Goal: Task Accomplishment & Management: Use online tool/utility

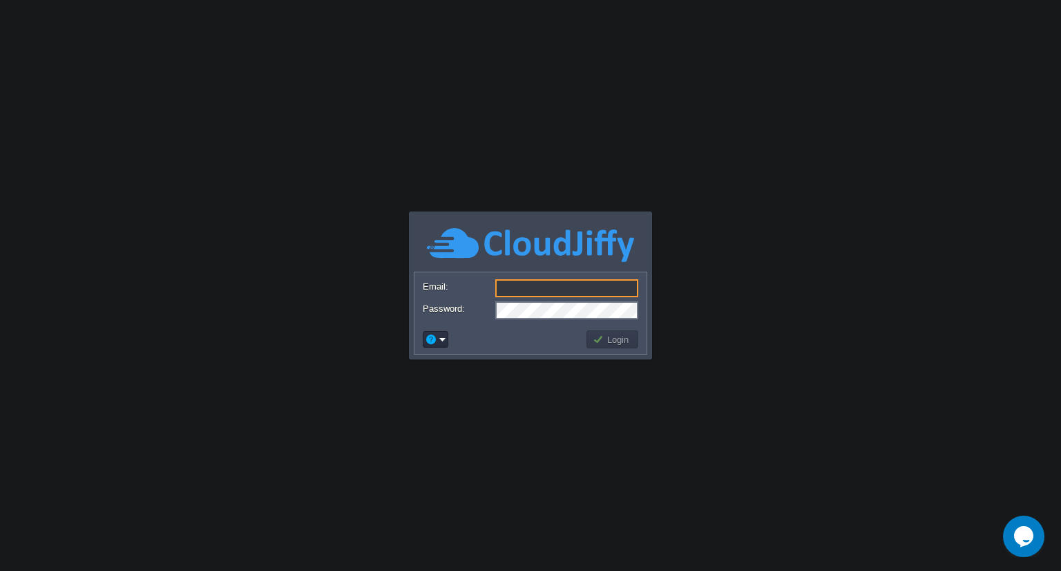
type input "[EMAIL_ADDRESS][PERSON_NAME][DOMAIN_NAME]"
click at [604, 341] on button "Login" at bounding box center [613, 339] width 40 height 12
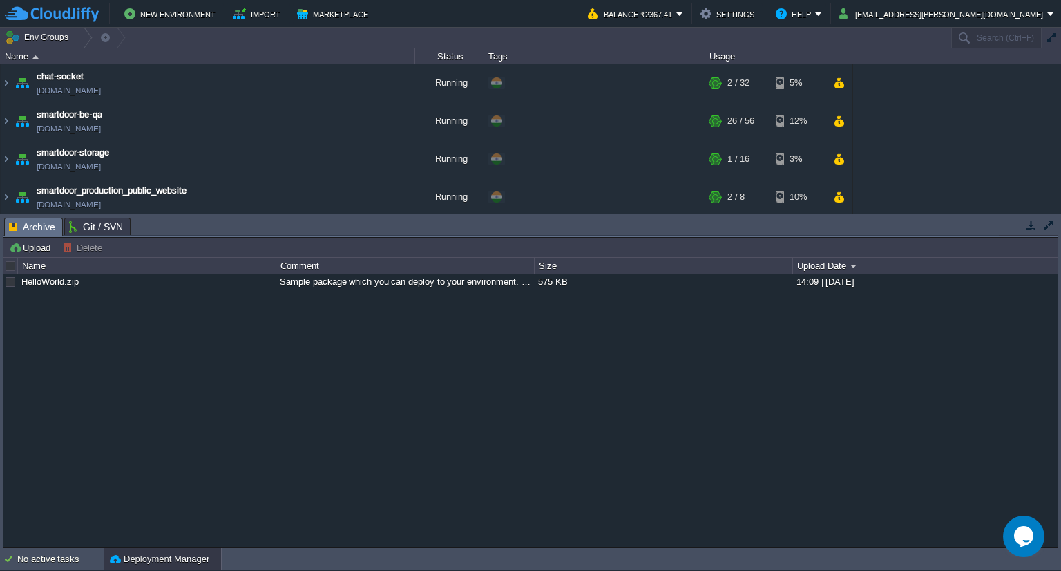
drag, startPoint x: 862, startPoint y: 216, endPoint x: 860, endPoint y: 357, distance: 141.0
click at [860, 357] on div "Tasks Activity Log Archive Git / SVN Upload Delete Deploy to ... Custom applica…" at bounding box center [530, 381] width 1061 height 334
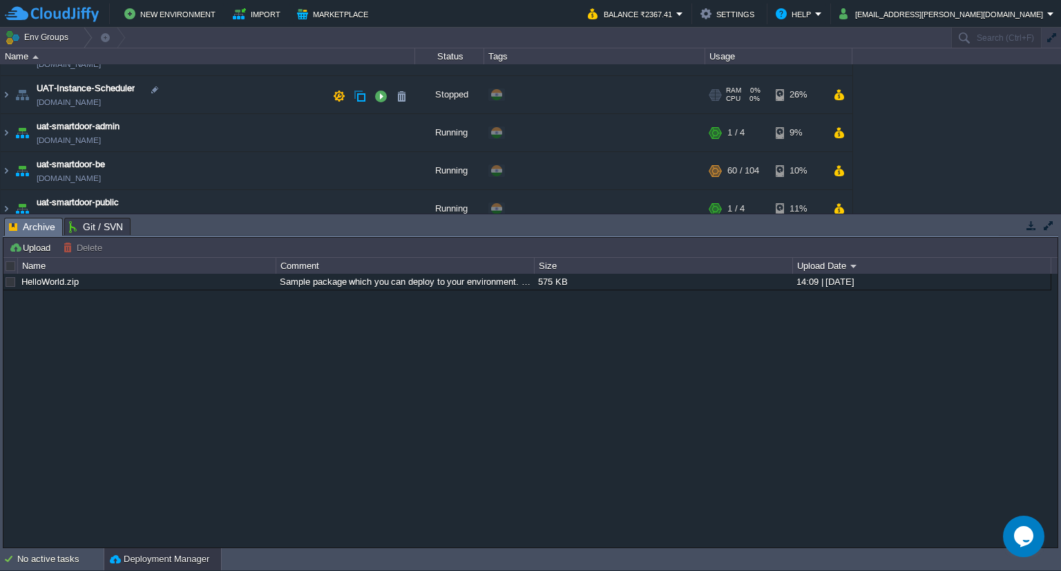
scroll to position [153, 0]
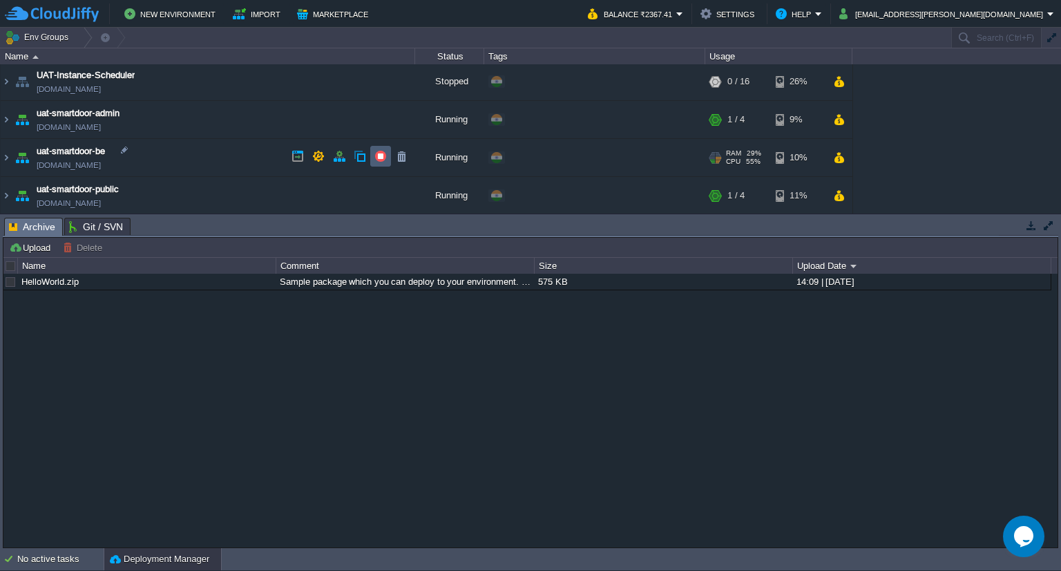
click at [377, 163] on td at bounding box center [380, 156] width 21 height 21
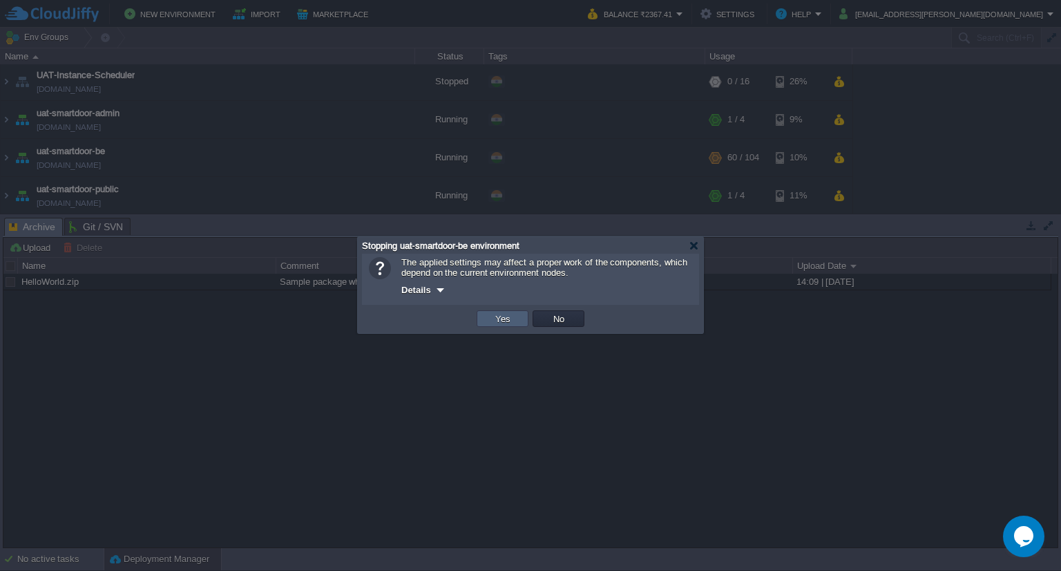
click at [514, 317] on td "Yes" at bounding box center [503, 318] width 52 height 17
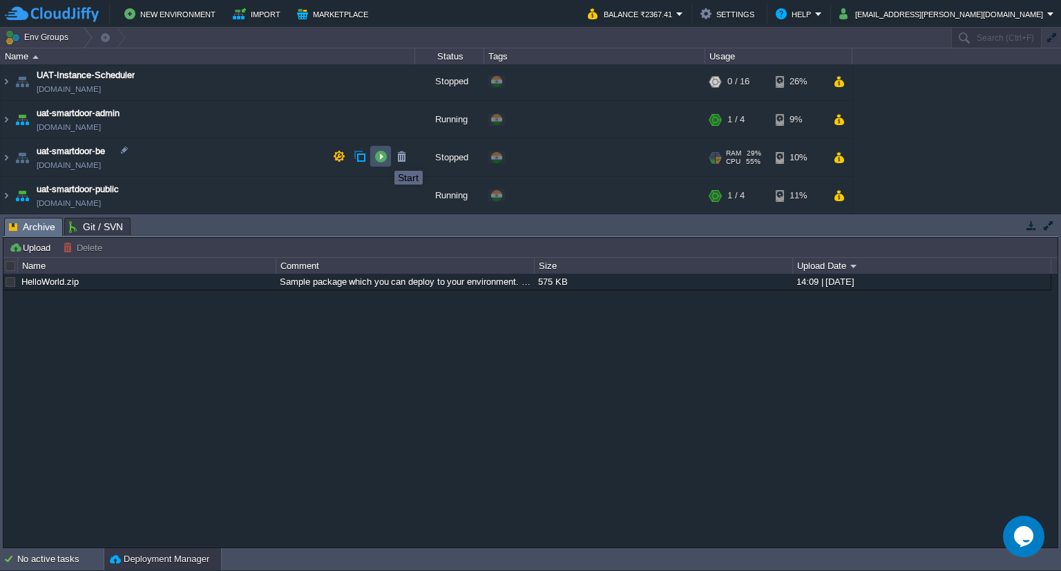
click at [384, 158] on button "button" at bounding box center [380, 156] width 12 height 12
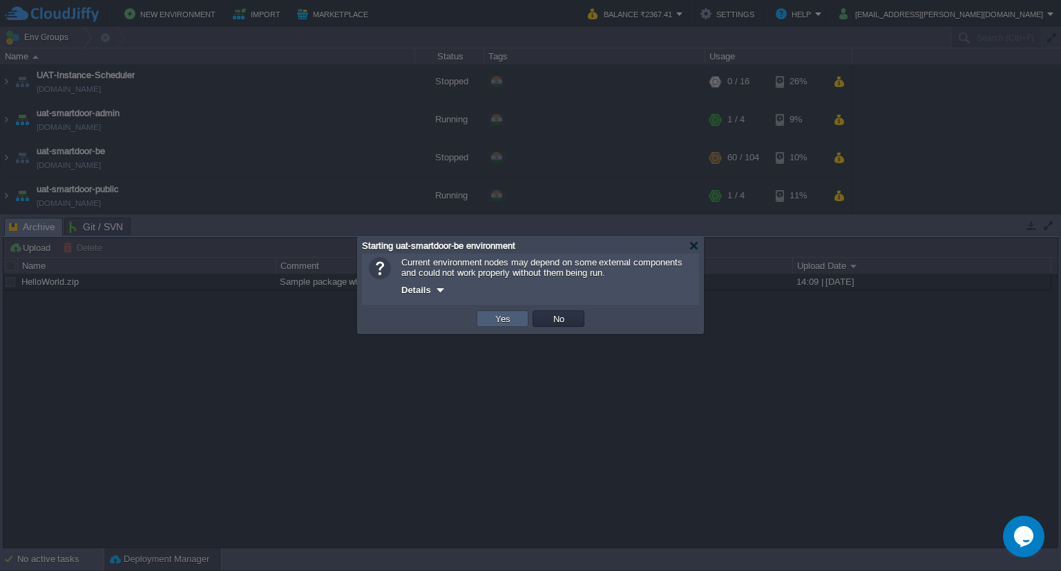
click at [488, 317] on td "Yes" at bounding box center [503, 318] width 52 height 17
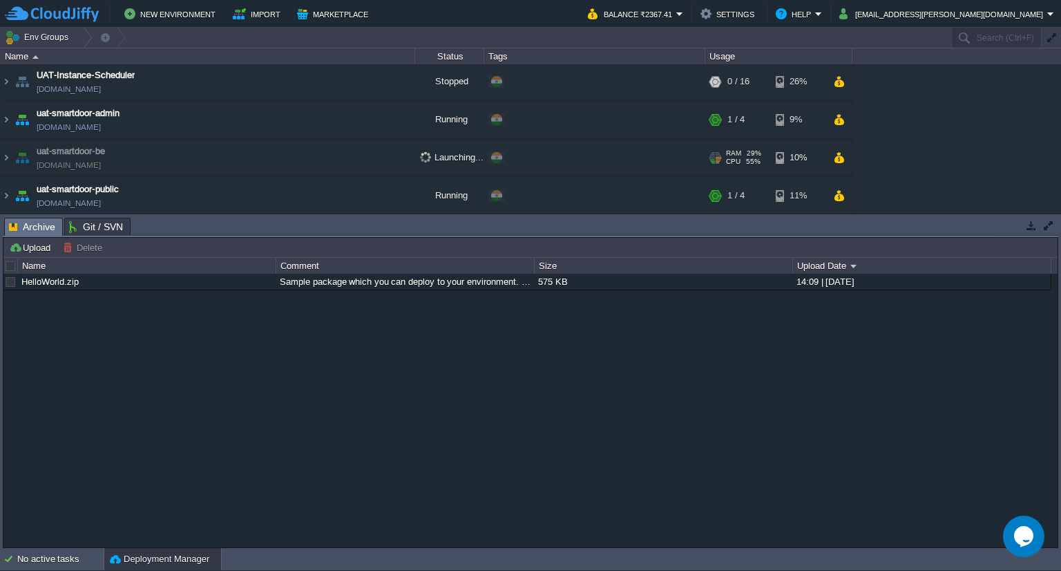
click at [260, 151] on td "uat-smartdoor-be [DOMAIN_NAME]" at bounding box center [208, 158] width 415 height 38
click at [234, 164] on td "uat-smartdoor-be [DOMAIN_NAME]" at bounding box center [208, 158] width 415 height 38
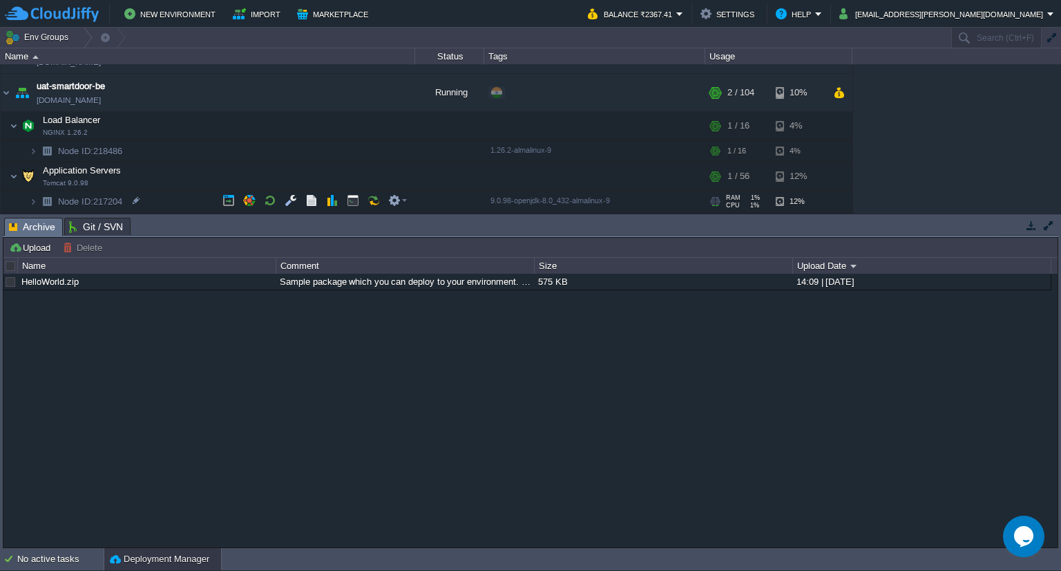
scroll to position [231, 0]
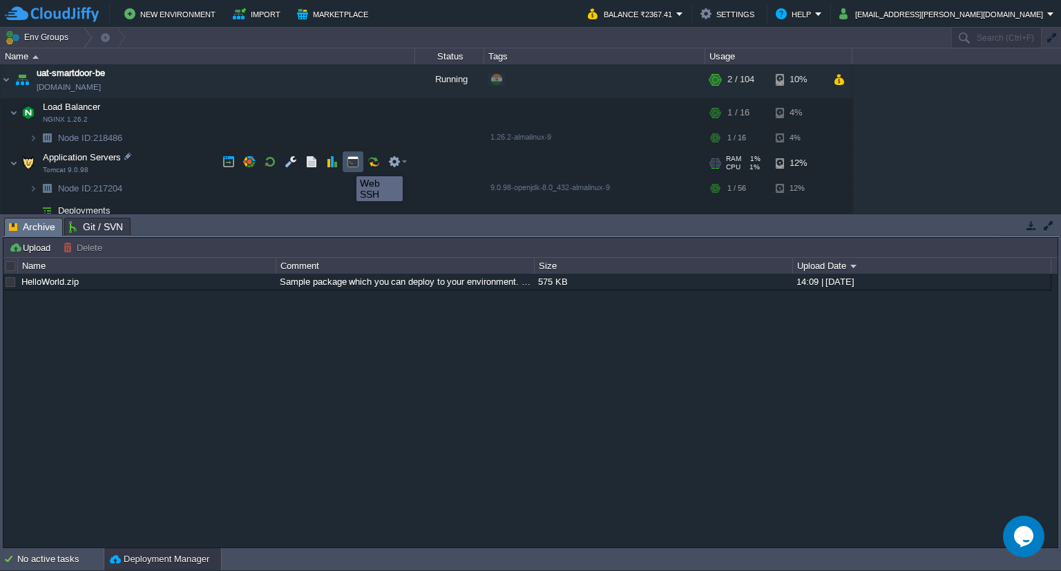
click at [352, 164] on button "button" at bounding box center [353, 161] width 12 height 12
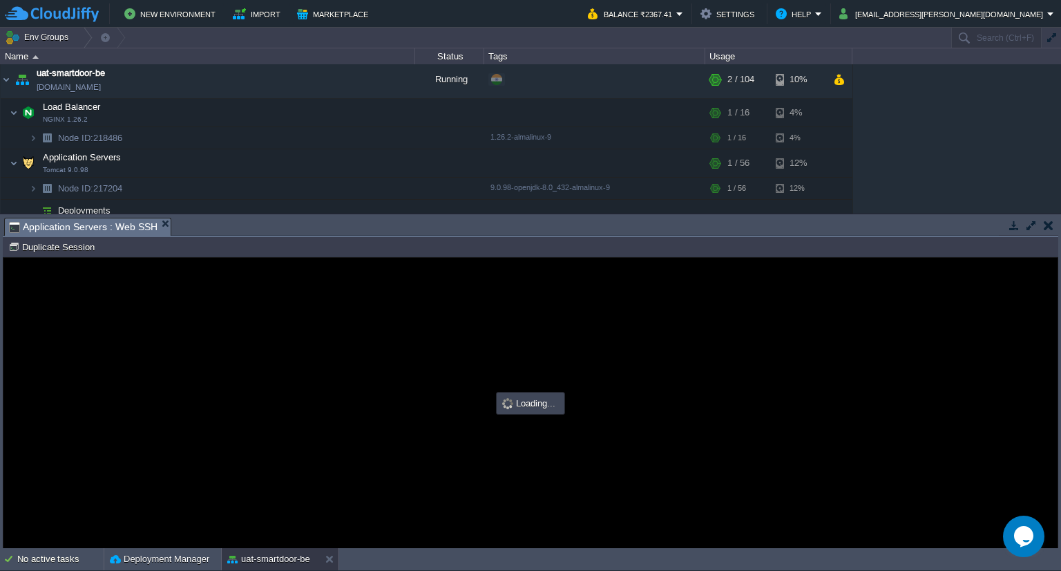
scroll to position [0, 0]
type input "#000000"
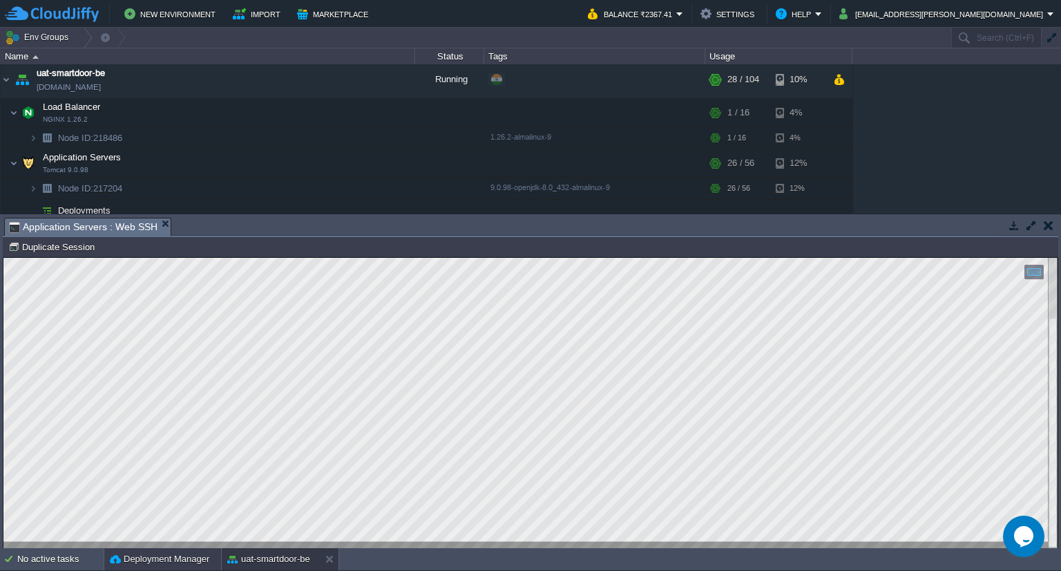
click at [123, 563] on button "Deployment Manager" at bounding box center [159, 559] width 99 height 14
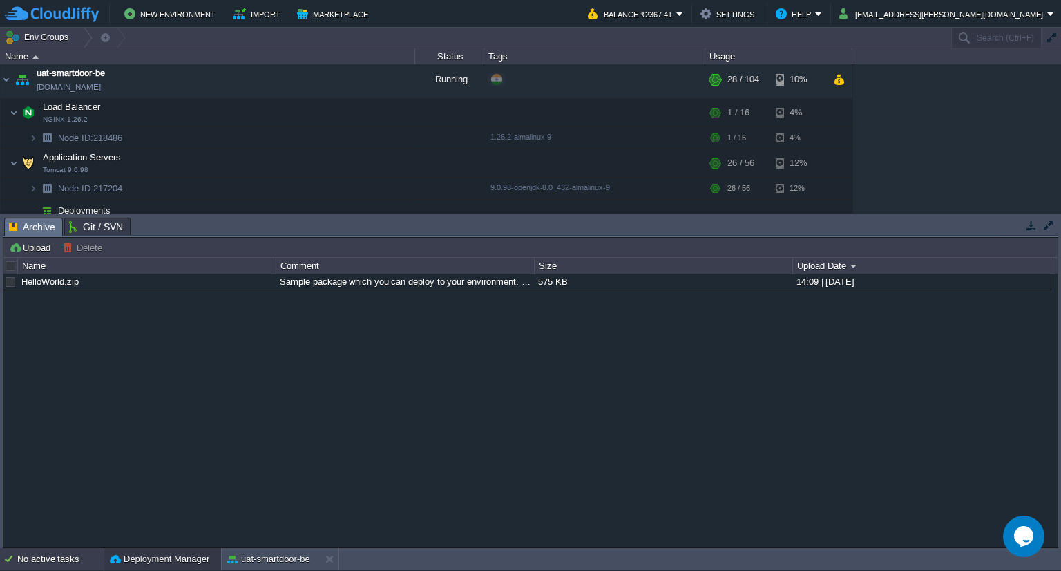
click at [64, 559] on div "No active tasks" at bounding box center [60, 559] width 86 height 22
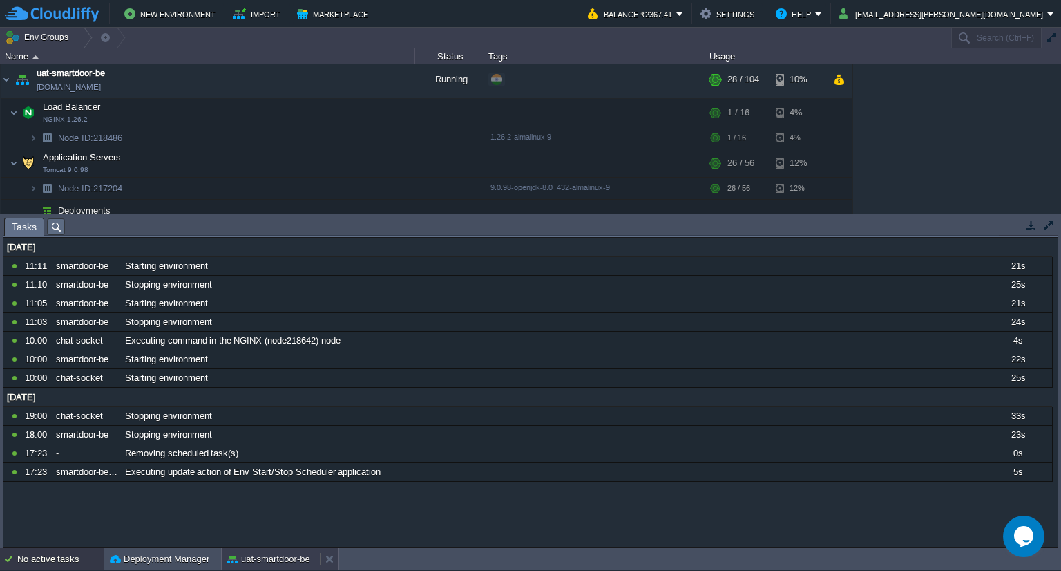
click at [256, 552] on button "uat-smartdoor-be" at bounding box center [268, 559] width 83 height 14
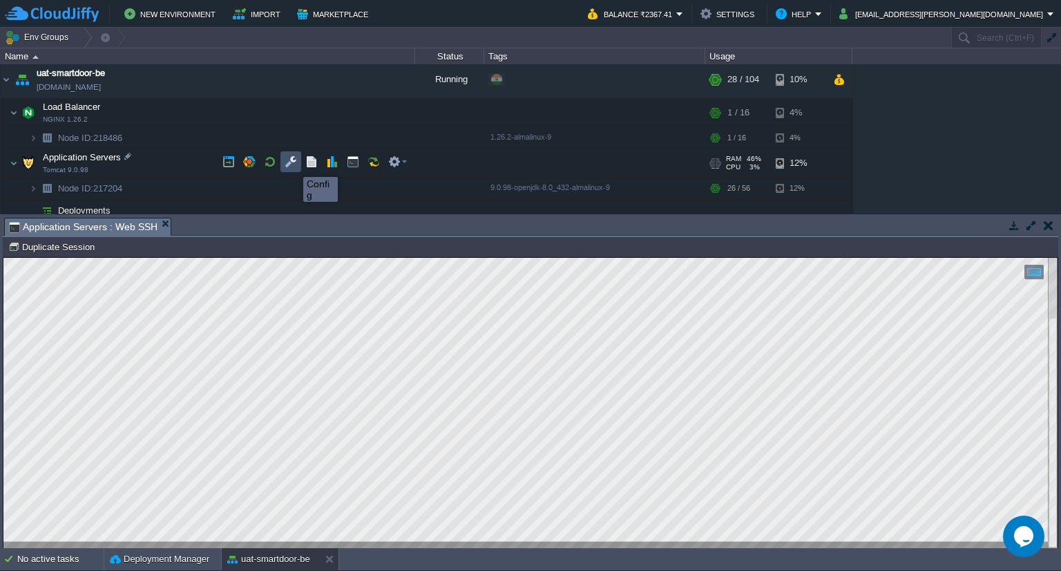
click at [293, 164] on button "button" at bounding box center [291, 161] width 12 height 12
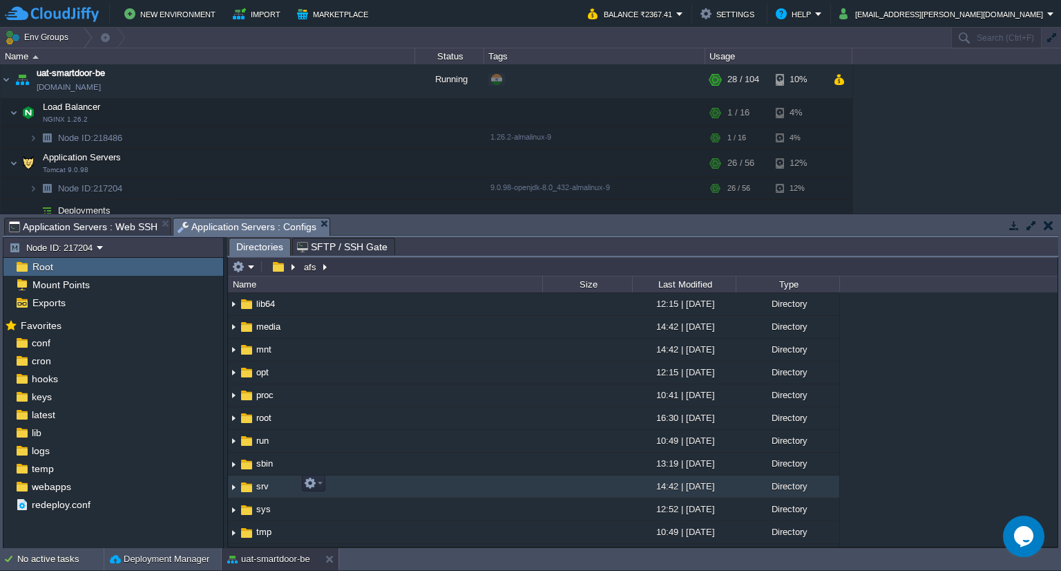
scroll to position [199, 0]
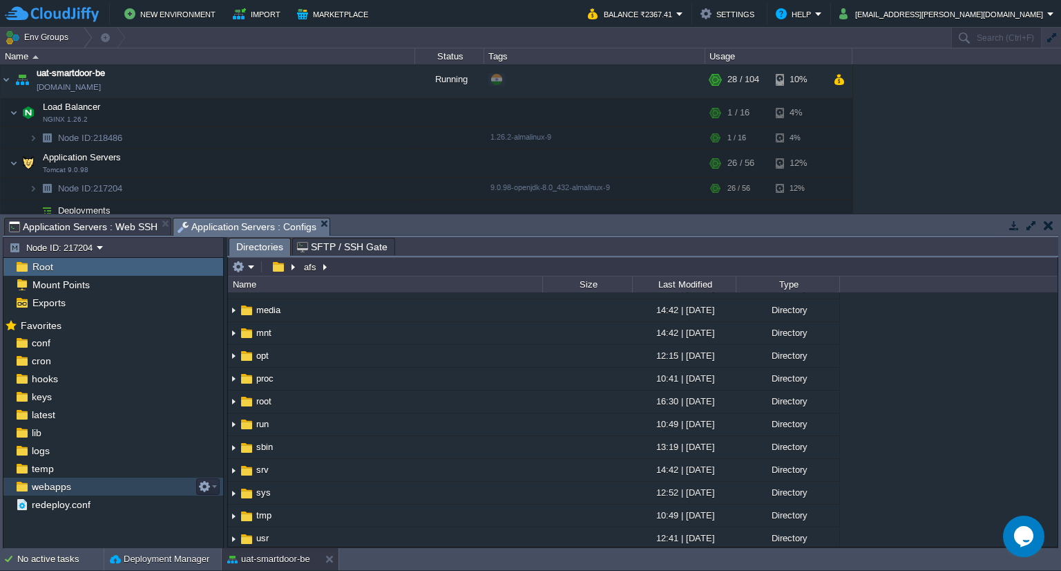
click at [95, 478] on div "webapps" at bounding box center [113, 486] width 220 height 18
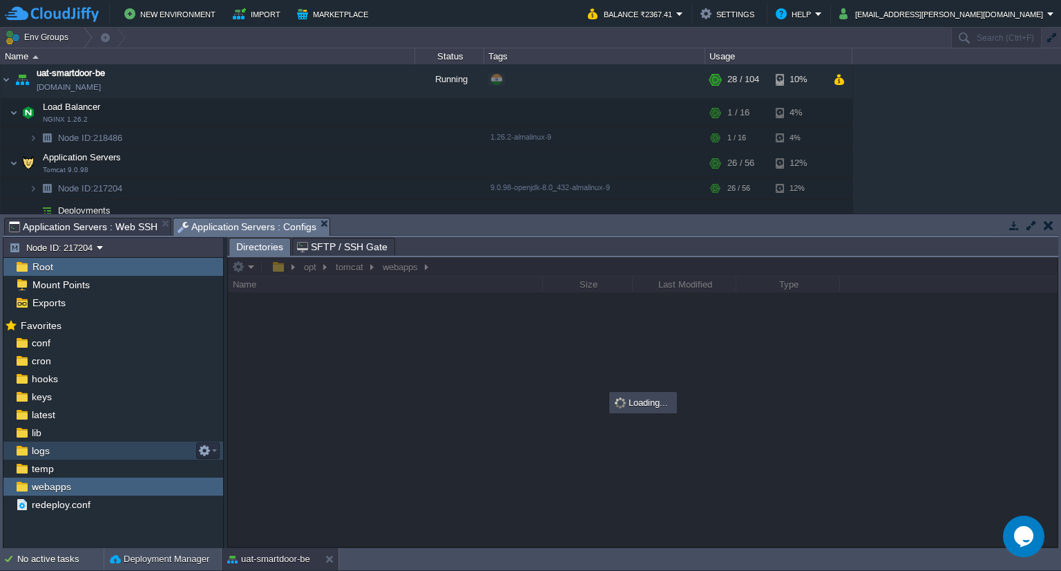
click at [94, 446] on div "logs" at bounding box center [113, 450] width 220 height 18
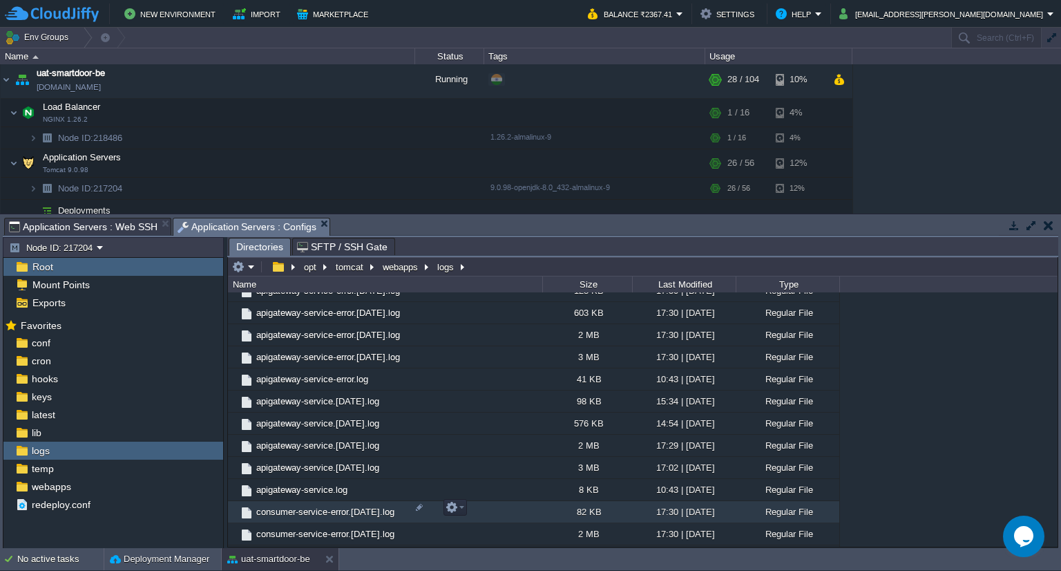
scroll to position [391, 0]
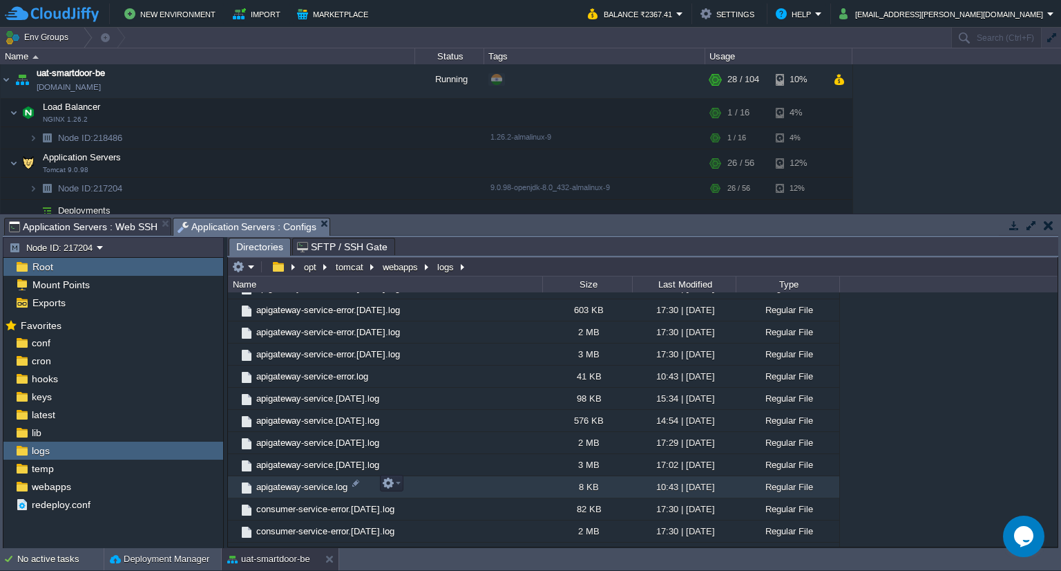
click at [336, 487] on span "apigateway-service.log" at bounding box center [301, 487] width 95 height 12
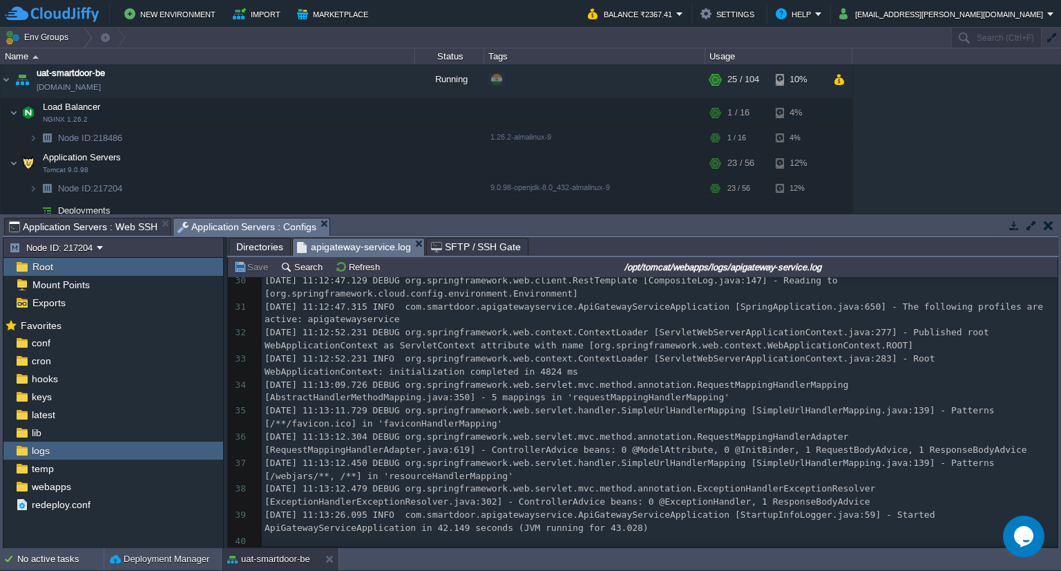
scroll to position [687, 0]
